Goal: Task Accomplishment & Management: Contribute content

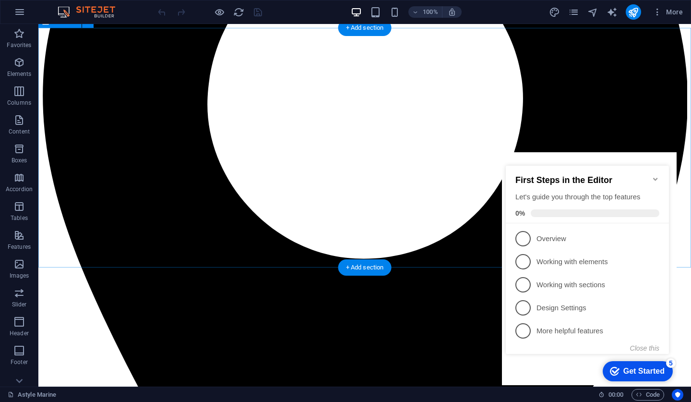
scroll to position [928, 0]
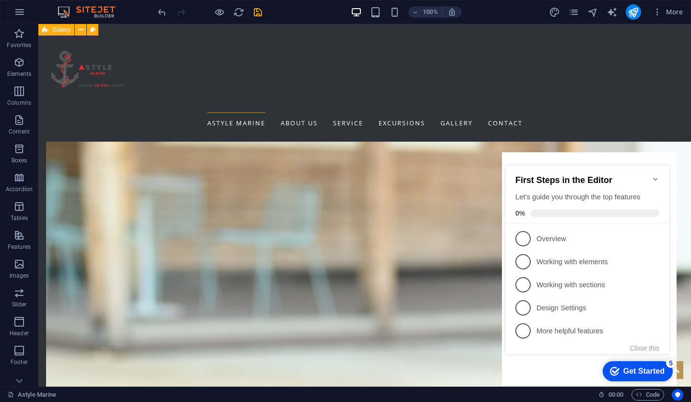
scroll to position [2274, 0]
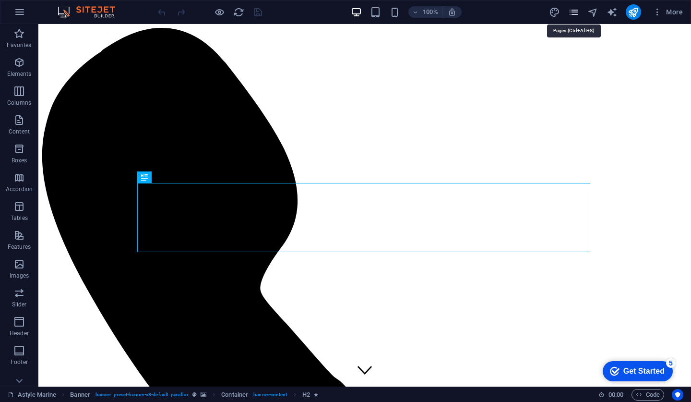
click at [0, 0] on icon "pages" at bounding box center [0, 0] width 0 height 0
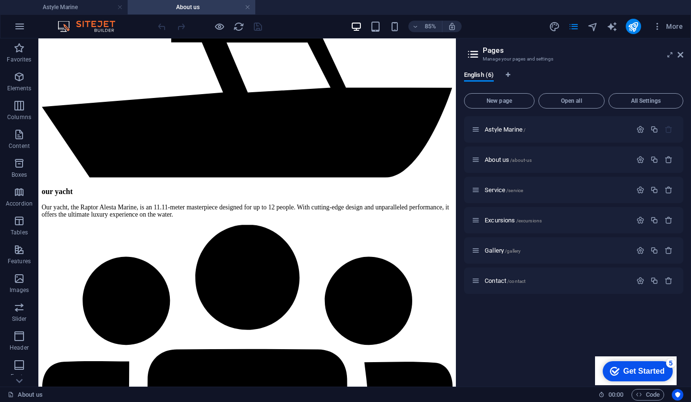
scroll to position [1, 0]
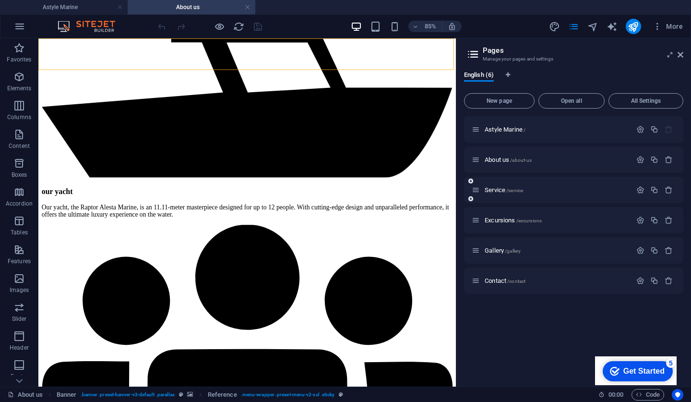
click at [0, 0] on div "Service /service" at bounding box center [0, 0] width 0 height 0
click at [499, 191] on span "Service /service" at bounding box center [504, 189] width 38 height 7
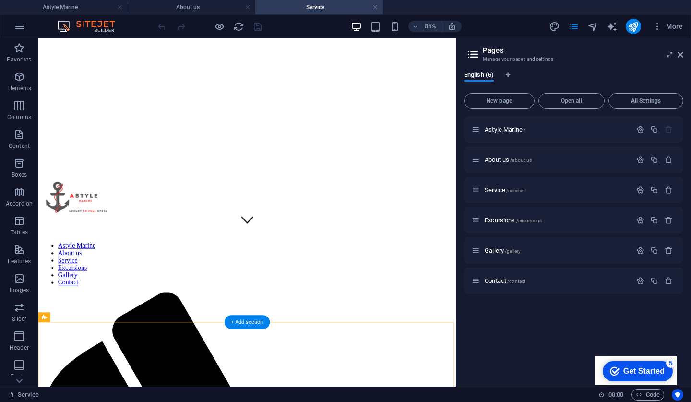
scroll to position [177, 0]
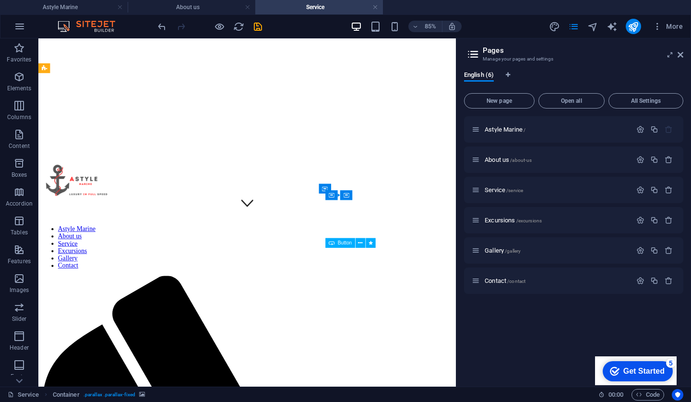
scroll to position [191, 0]
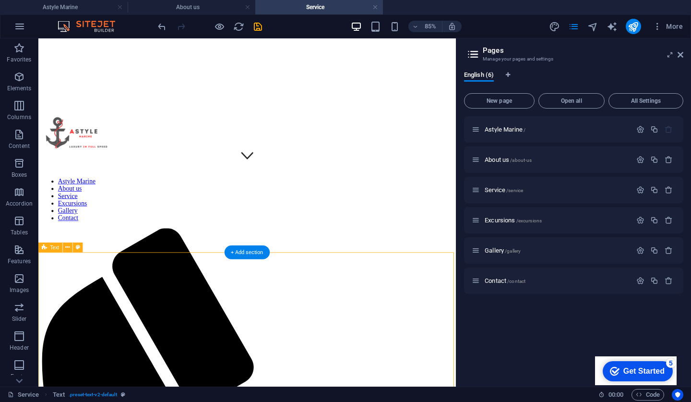
scroll to position [261, 0]
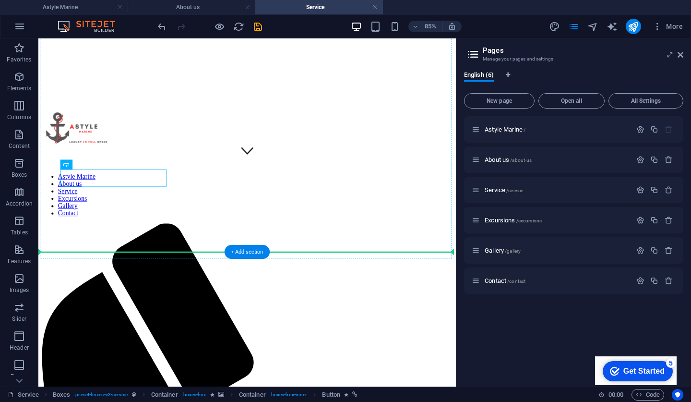
drag, startPoint x: 132, startPoint y: 204, endPoint x: 132, endPoint y: 221, distance: 17.8
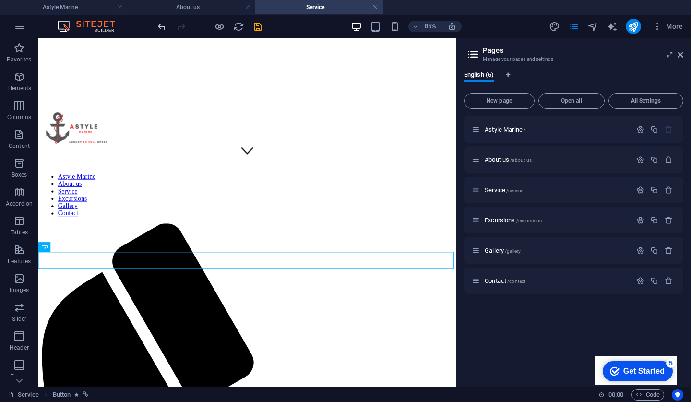
click at [157, 21] on icon "undo" at bounding box center [162, 26] width 11 height 11
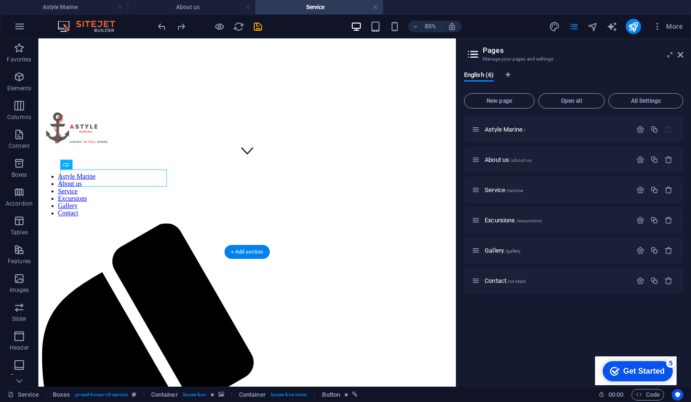
drag, startPoint x: 133, startPoint y: 205, endPoint x: 105, endPoint y: 206, distance: 27.9
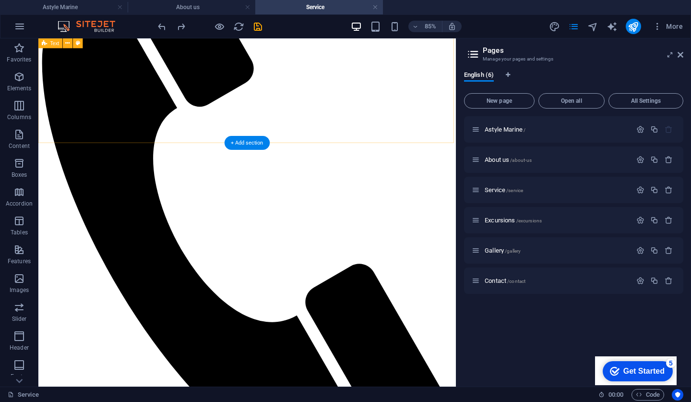
scroll to position [641, 0]
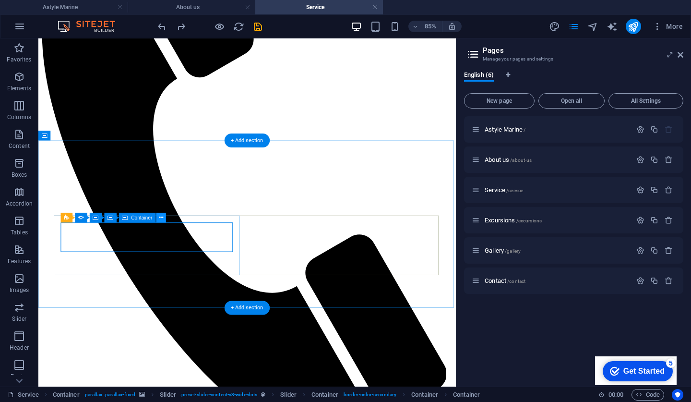
click at [159, 216] on icon at bounding box center [161, 217] width 4 height 9
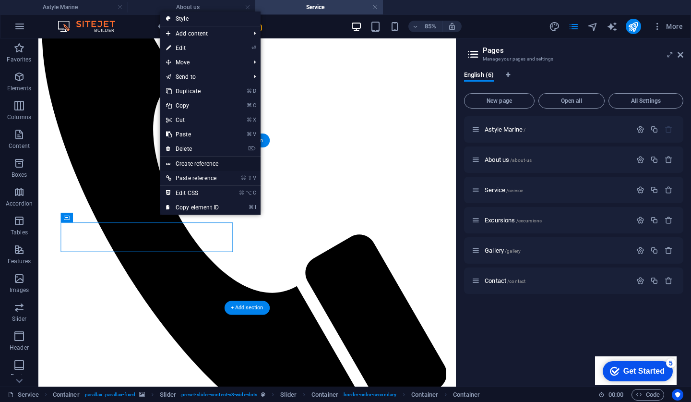
click at [198, 165] on link "Create reference" at bounding box center [210, 164] width 100 height 14
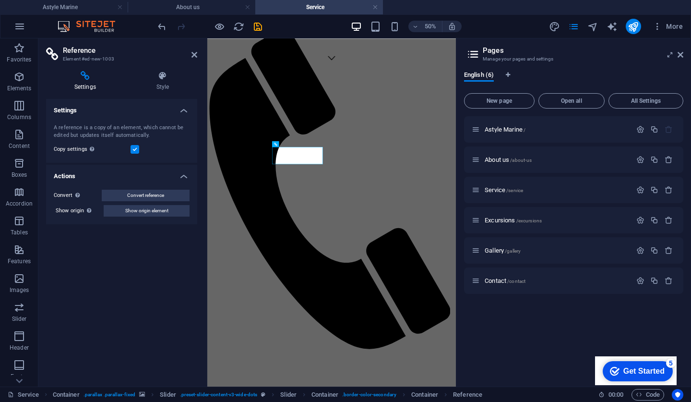
click at [154, 70] on div "Settings Style Settings A reference is a copy of an element, which cannot be ed…" at bounding box center [121, 224] width 167 height 323
click at [160, 79] on icon at bounding box center [162, 76] width 69 height 10
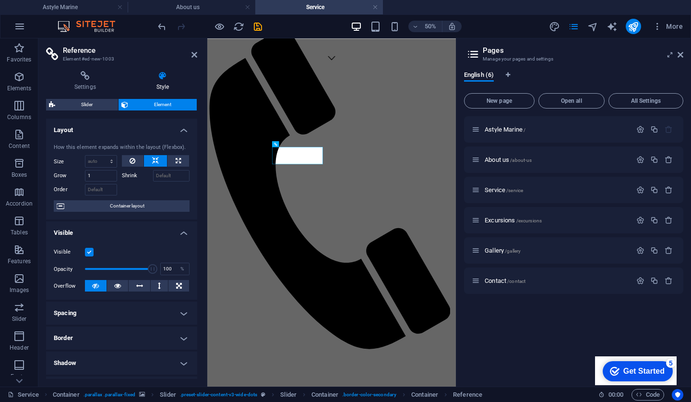
click at [0, 0] on div "Astyle Marine / About us /about-us Service /service Excursions /excursions Gall…" at bounding box center [0, 0] width 0 height 0
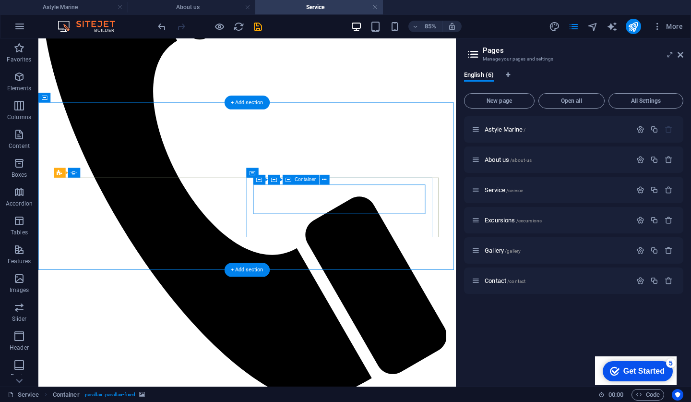
scroll to position [685, 0]
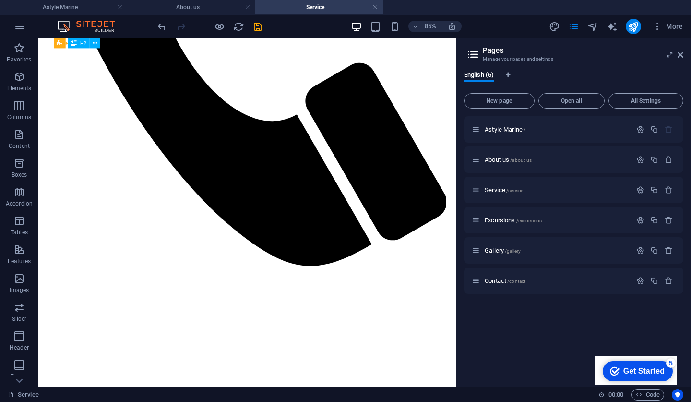
scroll to position [789, 0]
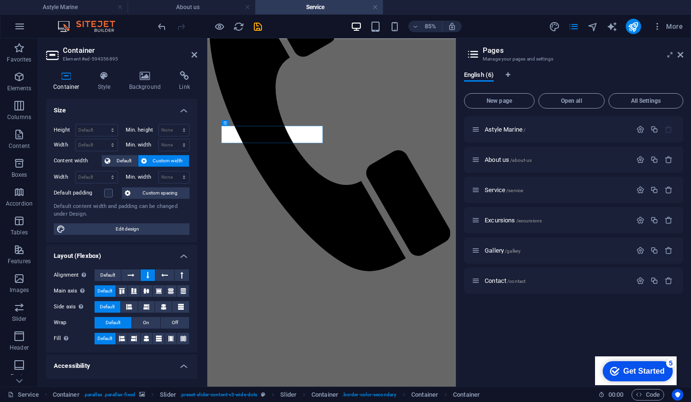
scroll to position [683, 0]
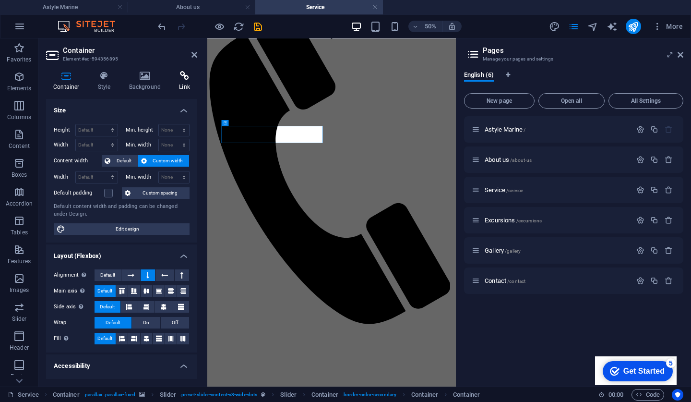
click at [178, 80] on h4 "Link" at bounding box center [184, 81] width 25 height 20
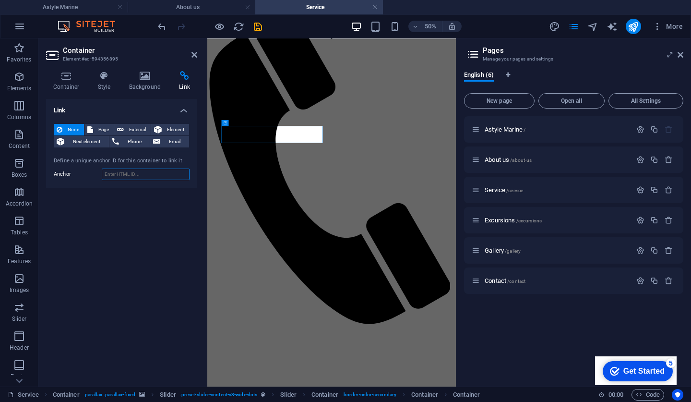
click at [123, 171] on input "Anchor" at bounding box center [146, 175] width 88 height 12
click at [0, 0] on div "Contact /contact" at bounding box center [0, 0] width 0 height 0
click at [500, 284] on div "Contact /contact" at bounding box center [552, 280] width 160 height 11
click at [493, 275] on div "Contact /contact" at bounding box center [552, 280] width 160 height 11
click at [493, 281] on span "Contact /contact" at bounding box center [505, 280] width 41 height 7
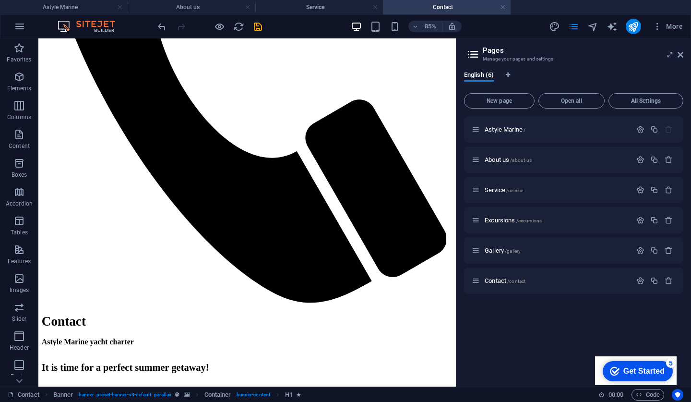
scroll to position [798, 0]
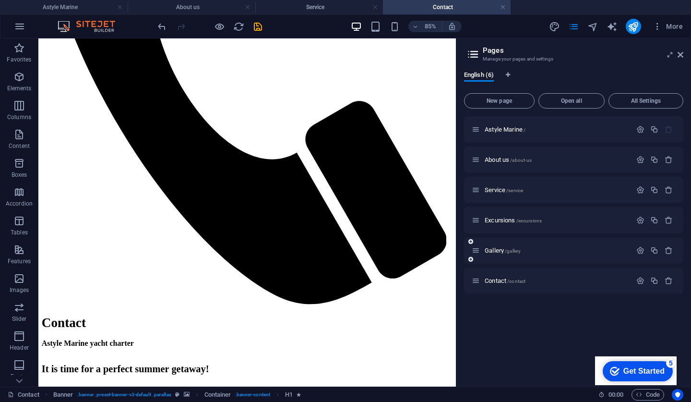
click at [0, 0] on span "Gallery /gallery" at bounding box center [0, 0] width 0 height 0
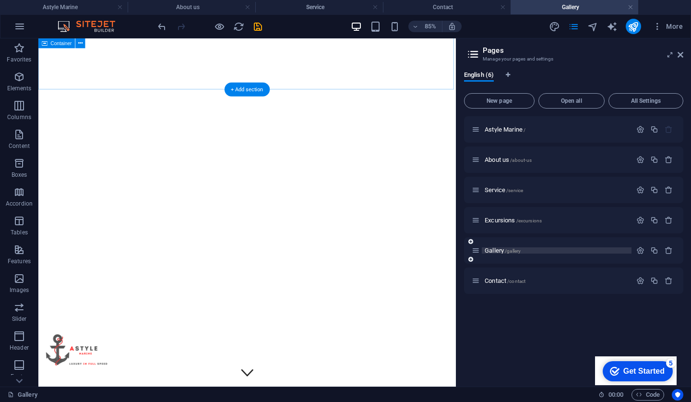
scroll to position [325, 0]
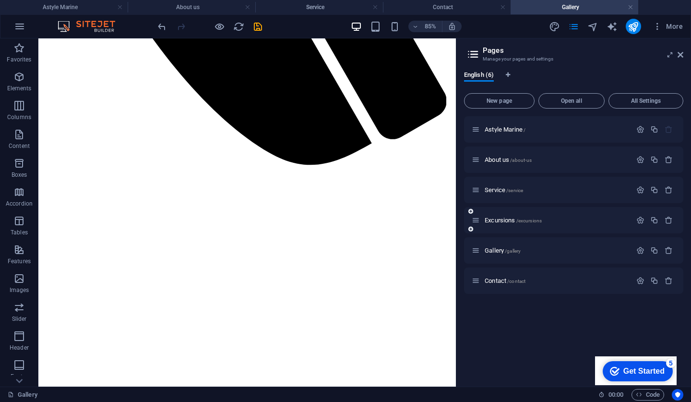
scroll to position [1, 0]
click at [0, 0] on div "Excursions /excursions" at bounding box center [0, 0] width 0 height 0
click at [0, 0] on span "Excursions /excursions" at bounding box center [0, 0] width 0 height 0
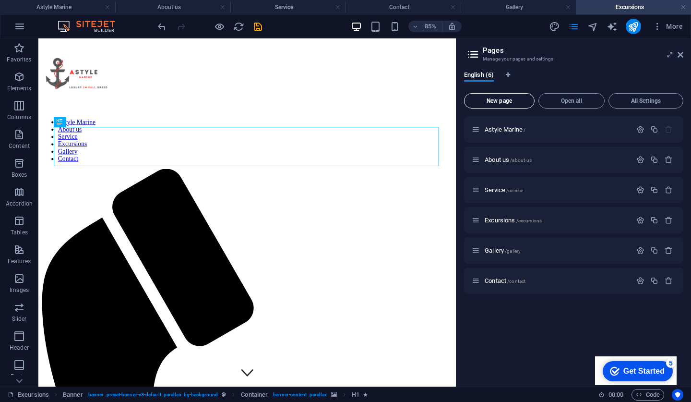
scroll to position [0, 0]
click at [0, 0] on span "New page" at bounding box center [0, 0] width 0 height 0
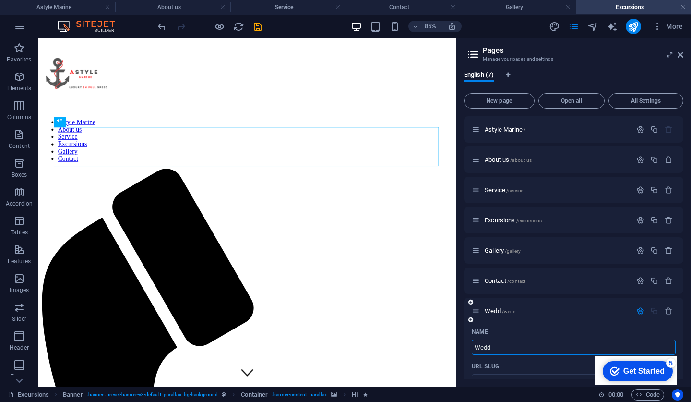
type input "Wedd"
type input "/wedd"
type input "Weddin"
type input "/weddings"
type input "Weddi"
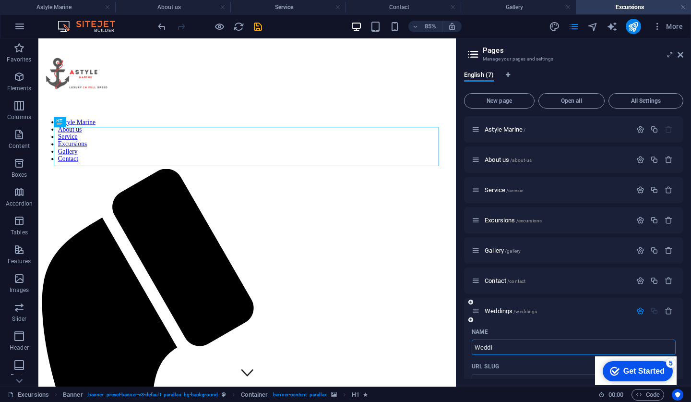
type input "/weddi"
type input "W"
type input "/"
